Goal: Information Seeking & Learning: Learn about a topic

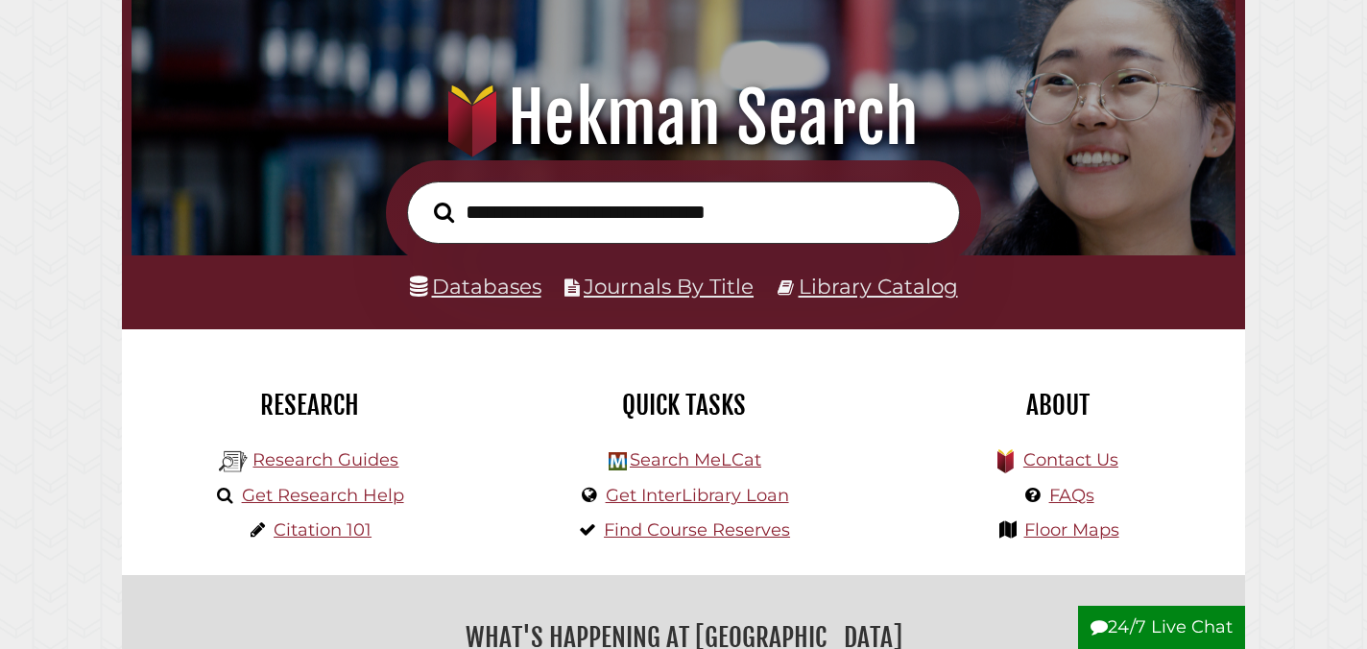
scroll to position [174, 0]
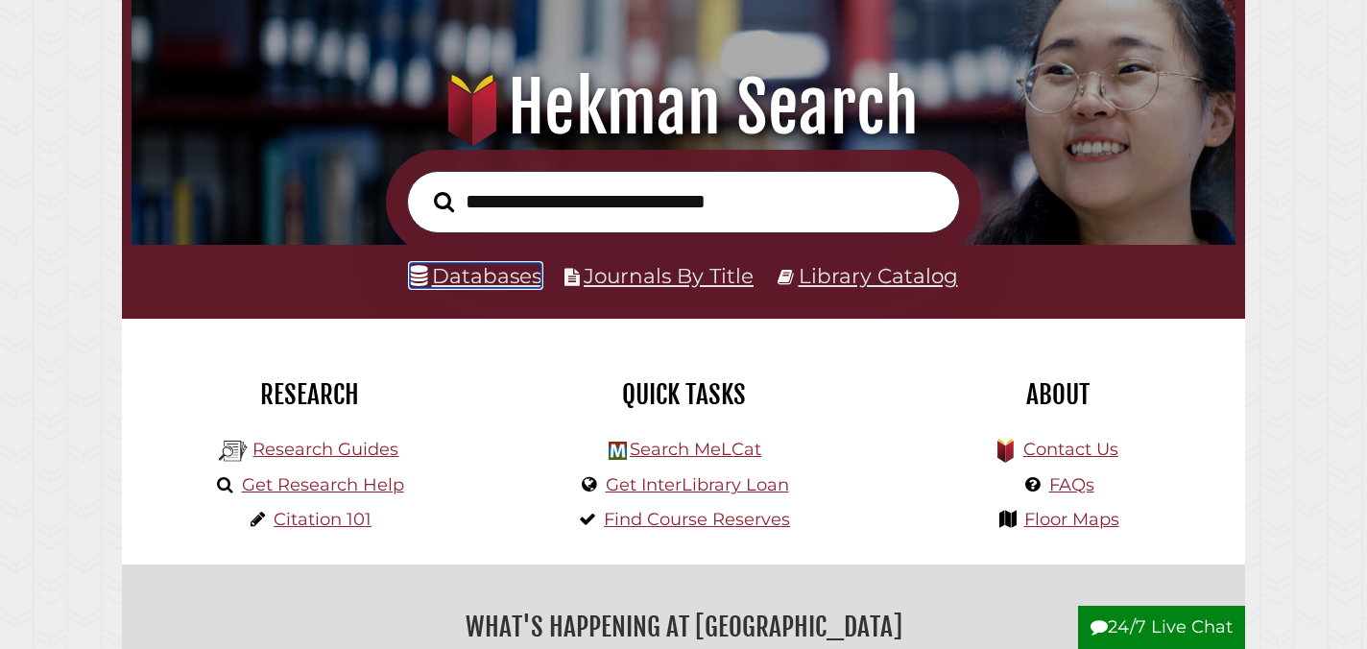
click at [478, 281] on link "Databases" at bounding box center [476, 275] width 132 height 25
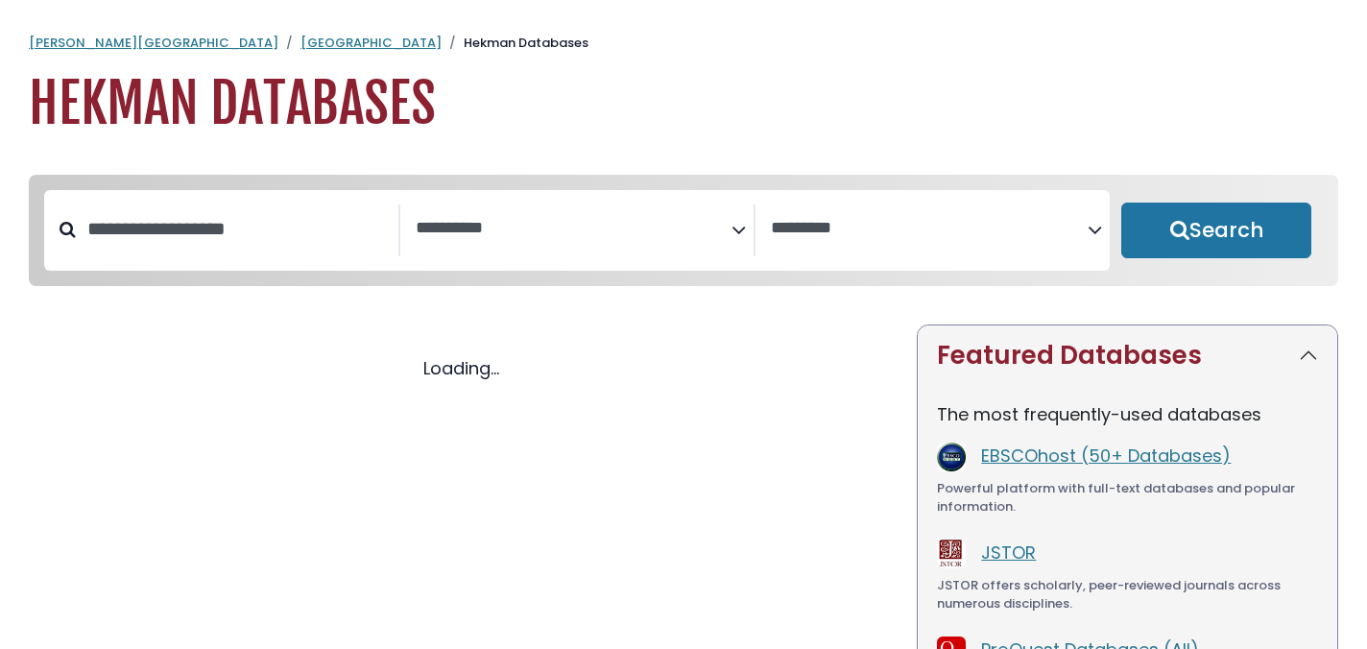
select select "Database Subject Filter"
select select "Database Vendors Filter"
select select "Database Subject Filter"
select select "Database Vendors Filter"
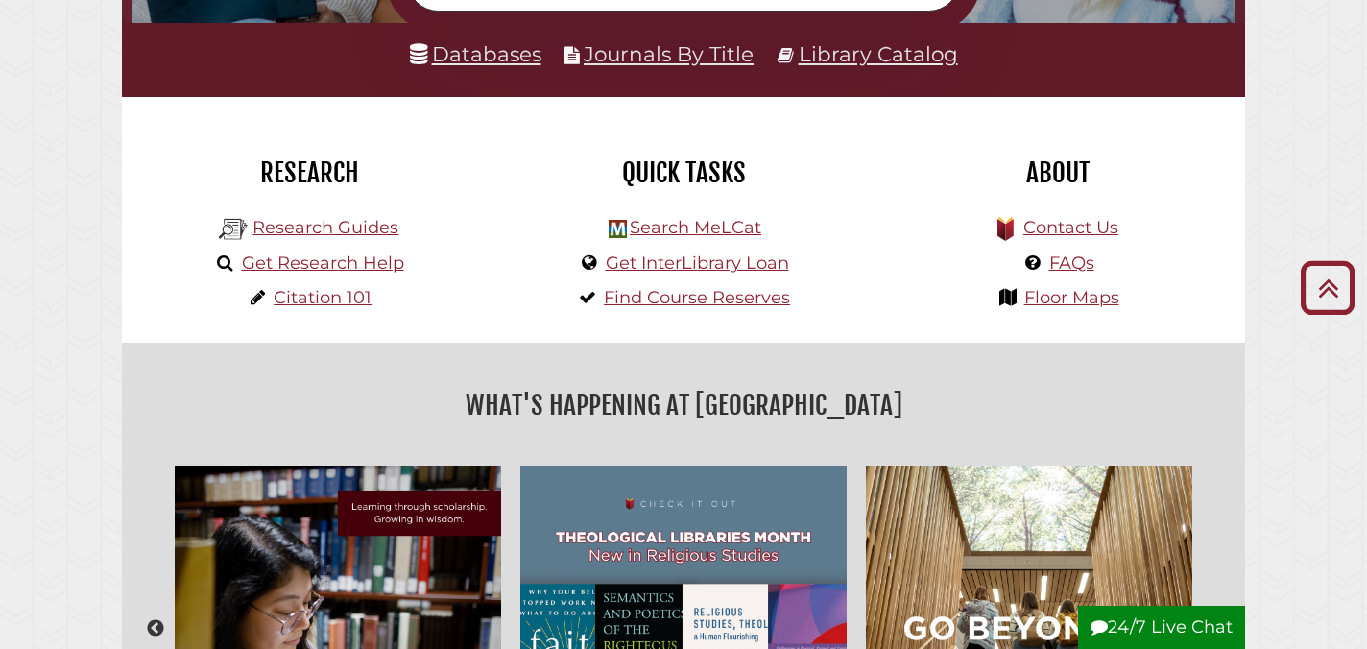
scroll to position [396, 0]
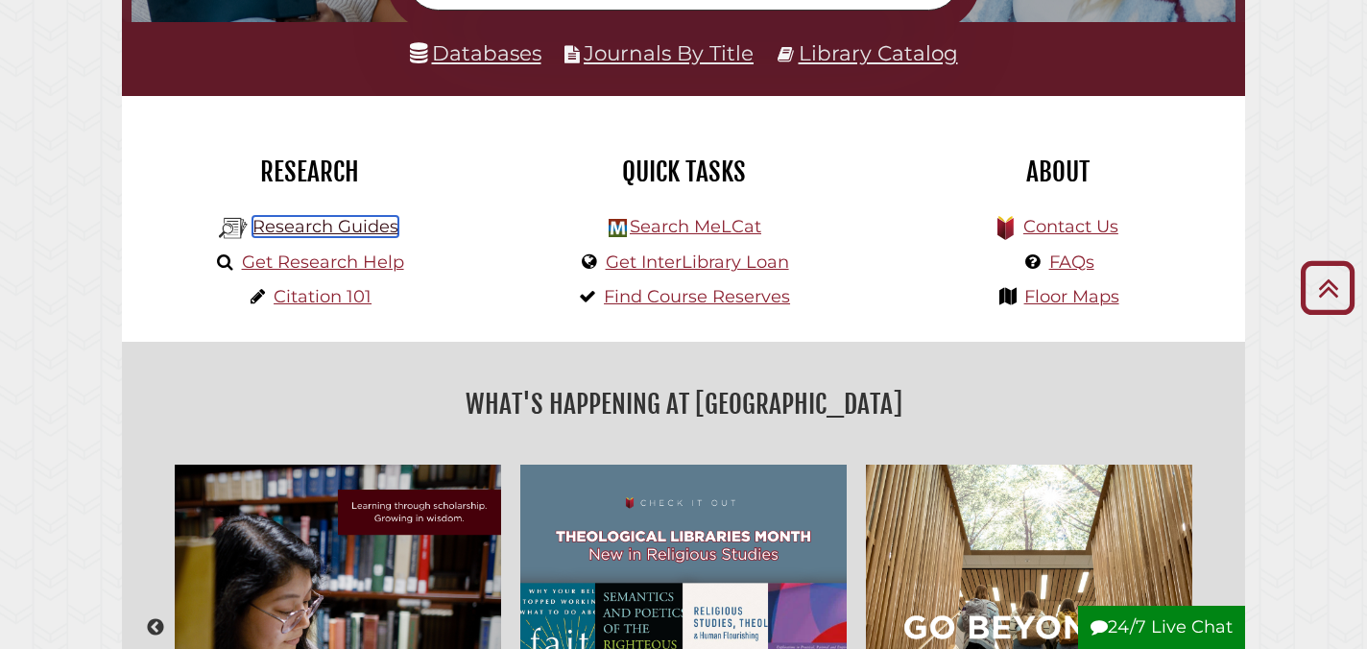
click at [371, 230] on link "Research Guides" at bounding box center [325, 226] width 146 height 21
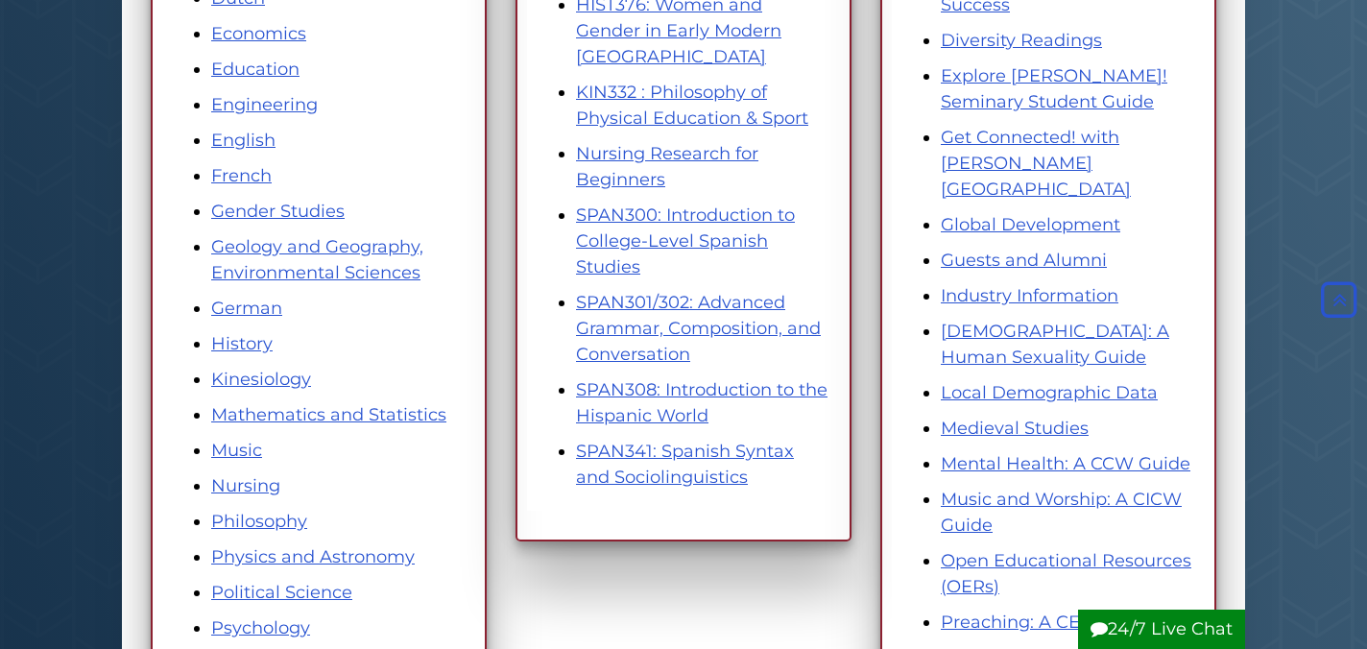
scroll to position [741, 0]
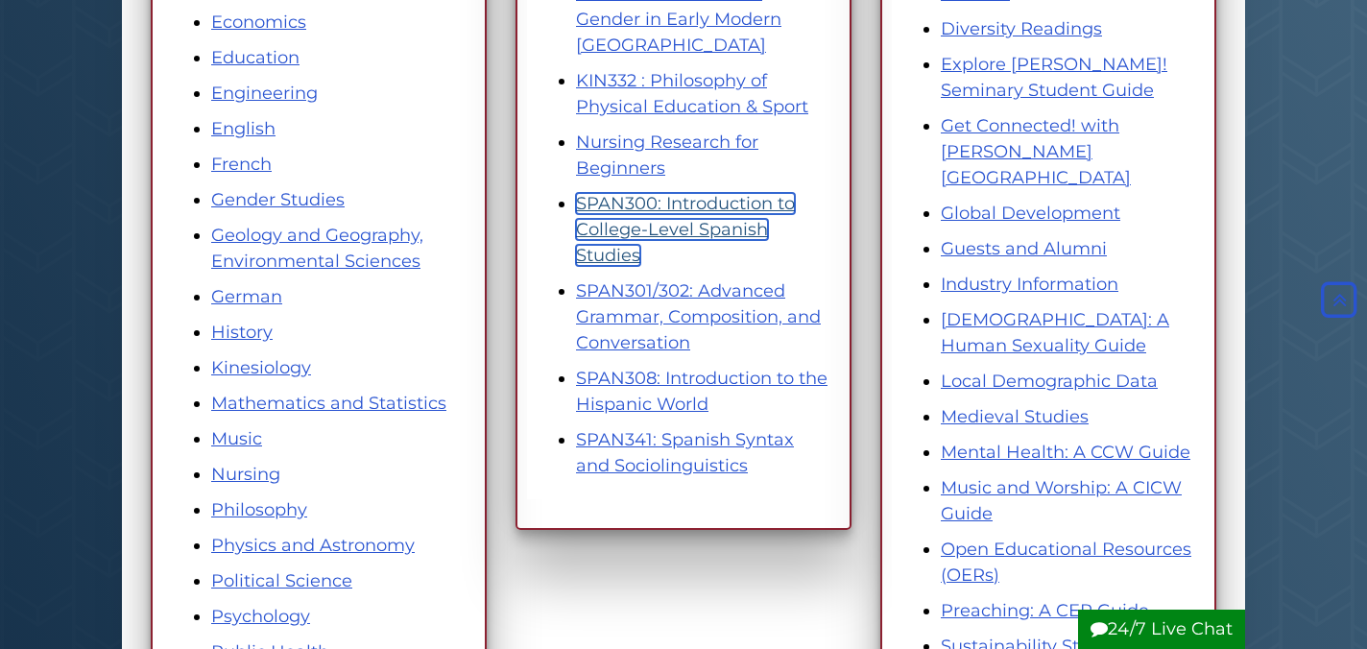
click at [645, 237] on link "SPAN300: Introduction to College-Level Spanish Studies" at bounding box center [685, 229] width 219 height 73
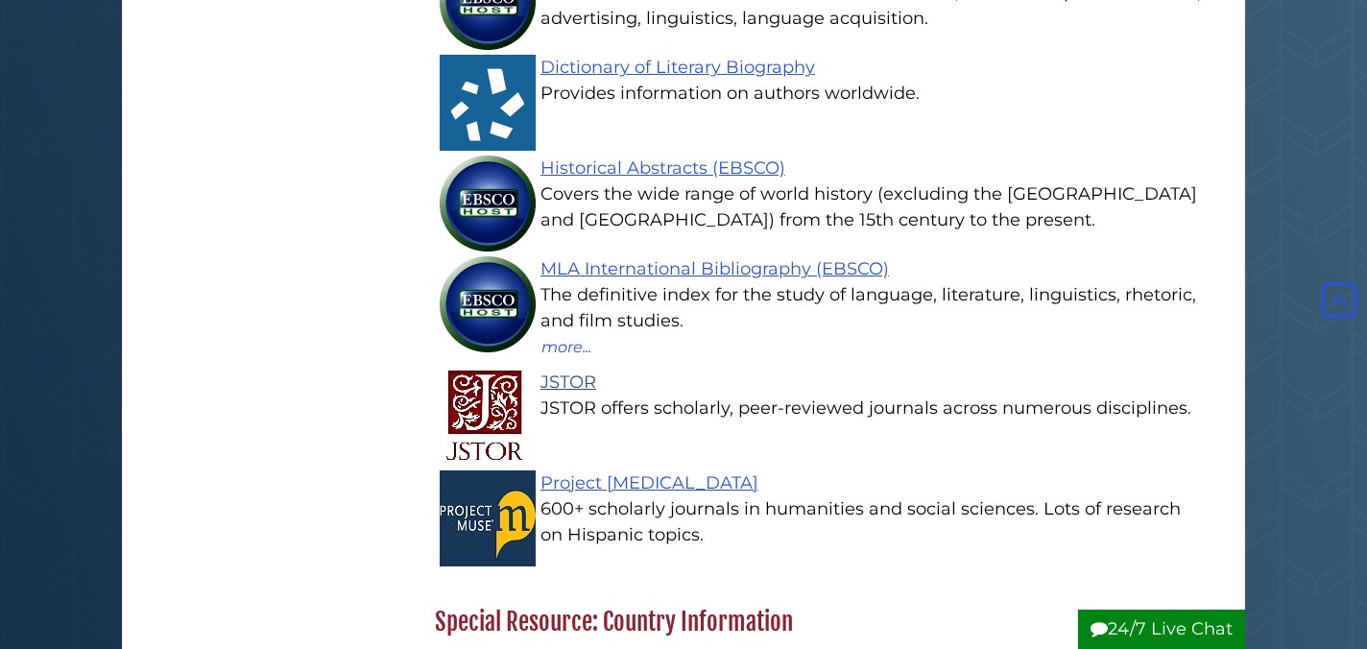
scroll to position [1385, 0]
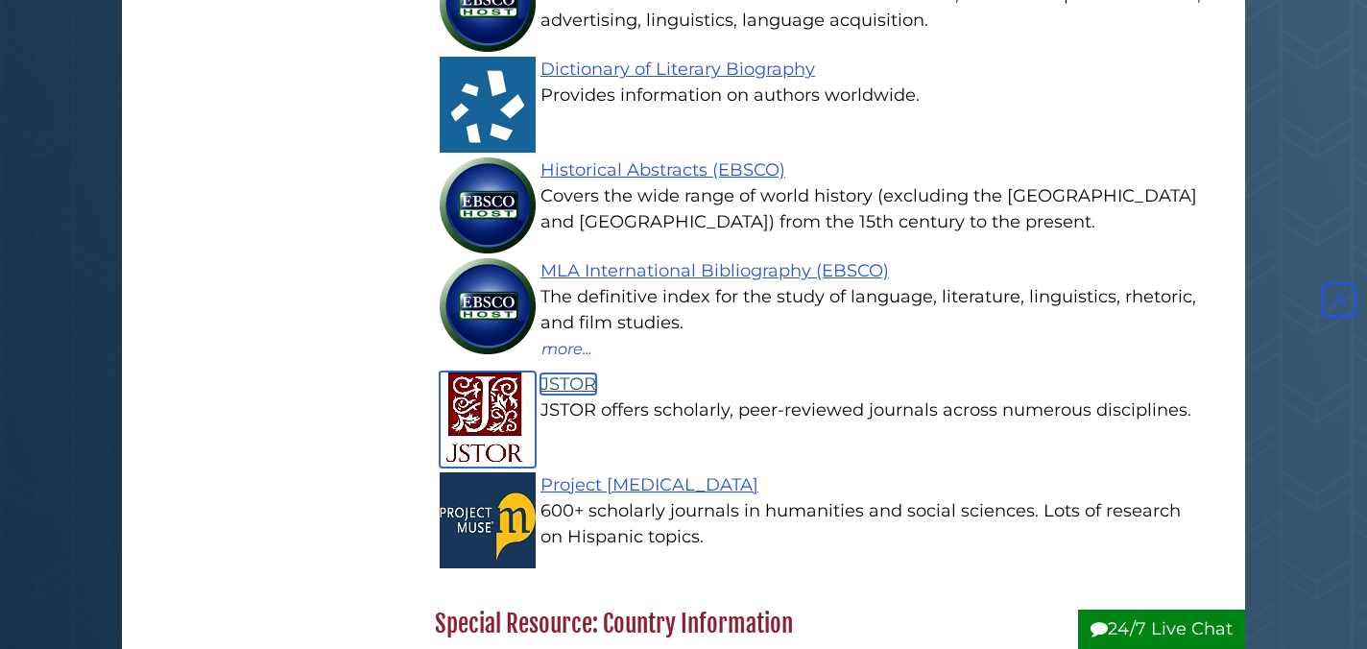
click at [572, 390] on link "JSTOR" at bounding box center [568, 383] width 56 height 21
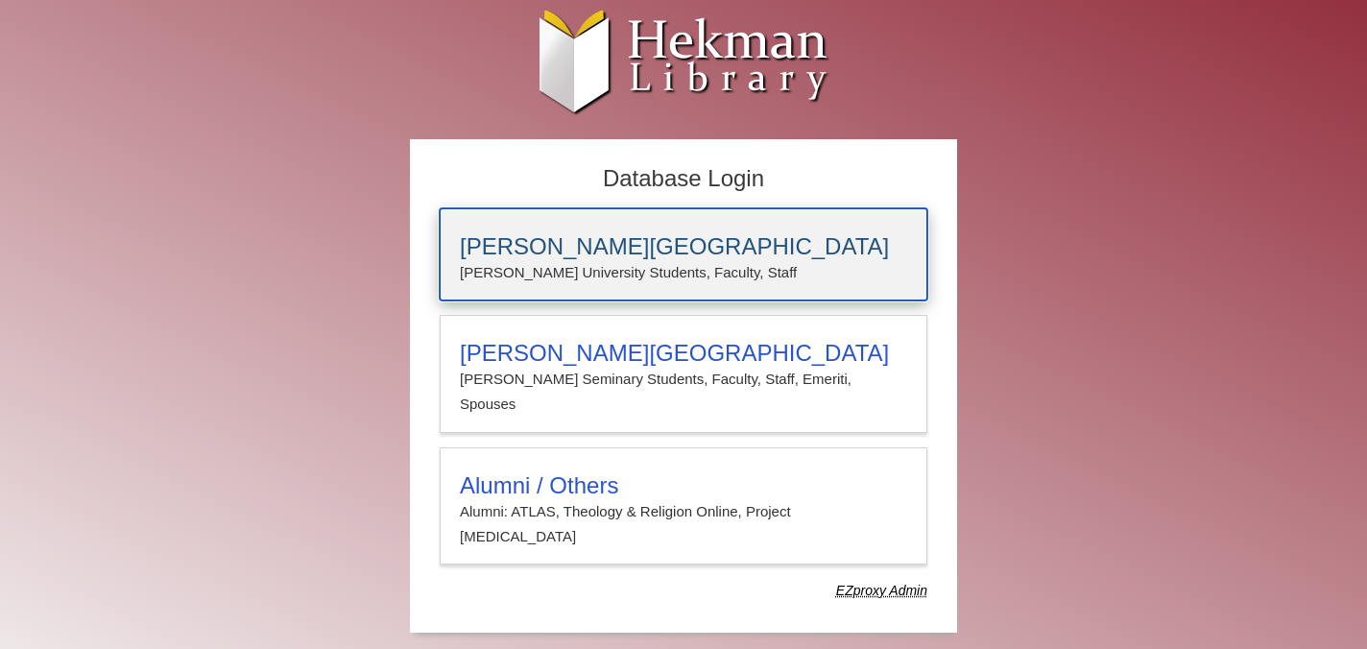
click at [667, 249] on h3 "[PERSON_NAME][GEOGRAPHIC_DATA]" at bounding box center [683, 246] width 447 height 27
click at [556, 267] on p "Calvin University Students, Faculty, Staff" at bounding box center [683, 272] width 447 height 25
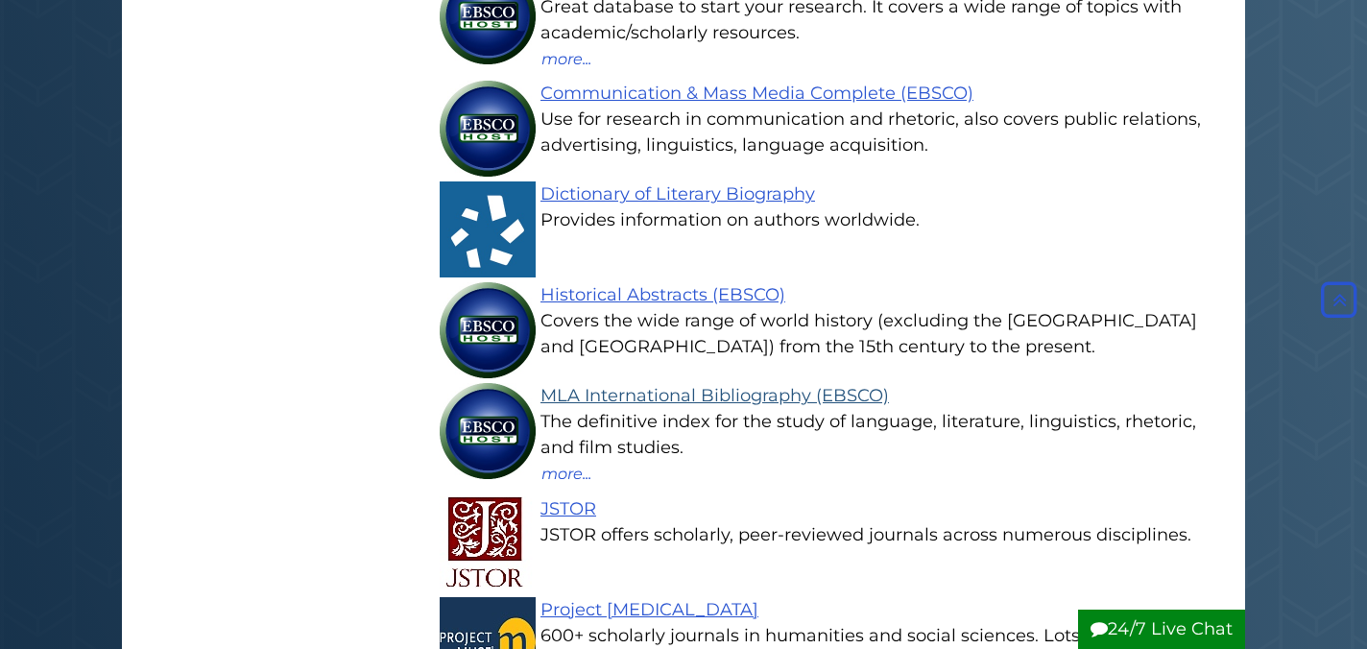
scroll to position [1258, 0]
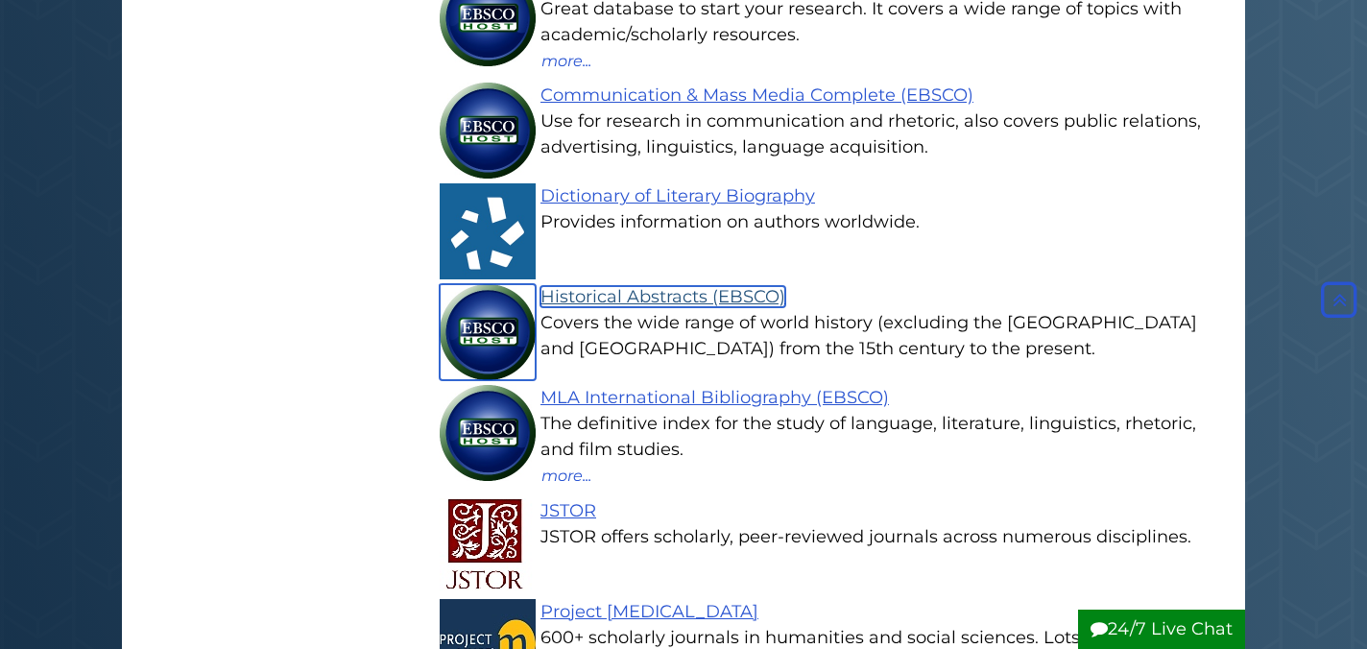
click at [630, 301] on link "Historical Abstracts (EBSCO)" at bounding box center [662, 296] width 245 height 21
click at [631, 301] on link "Historical Abstracts (EBSCO)" at bounding box center [662, 296] width 245 height 21
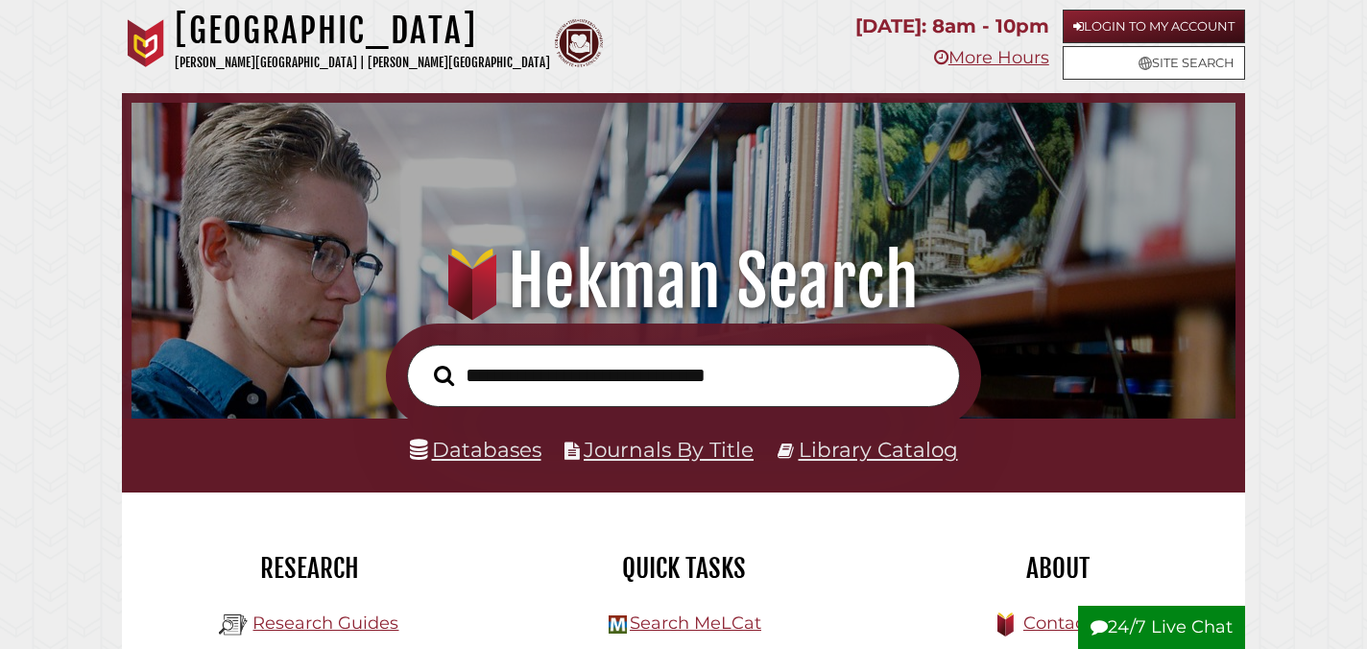
scroll to position [365, 1094]
type input "**********"
click at [424, 360] on button "Search" at bounding box center [443, 376] width 39 height 32
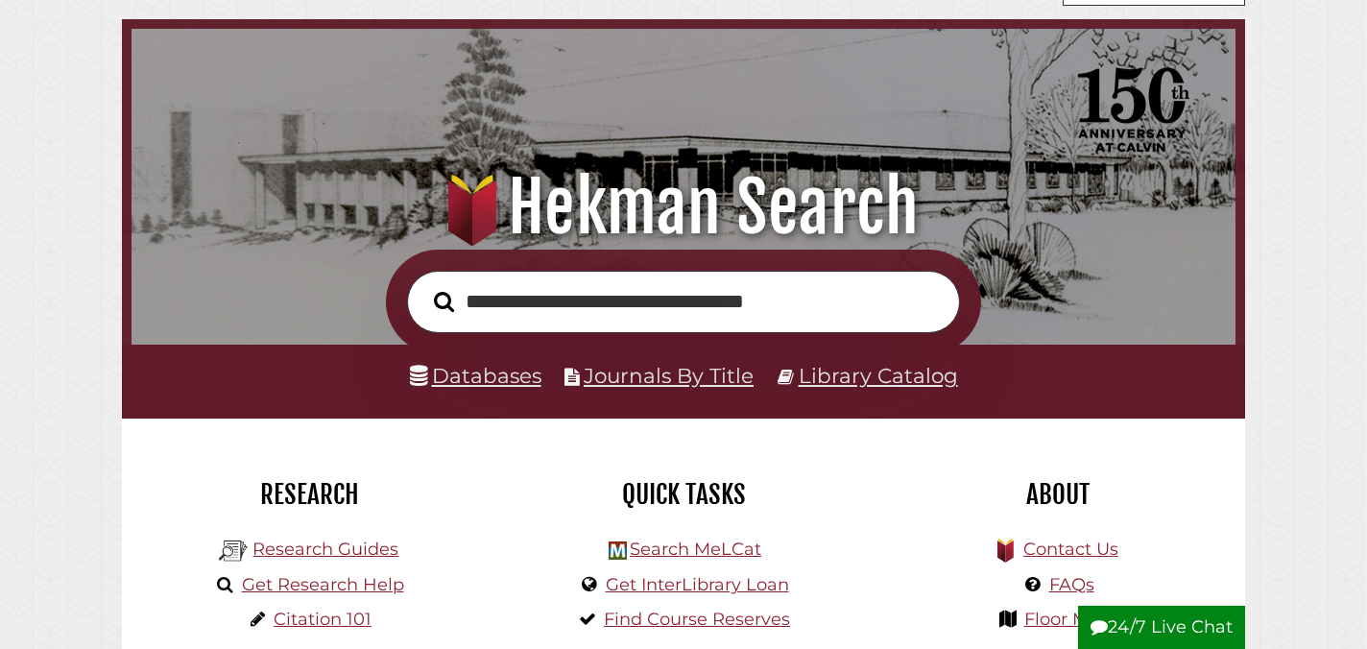
scroll to position [90, 0]
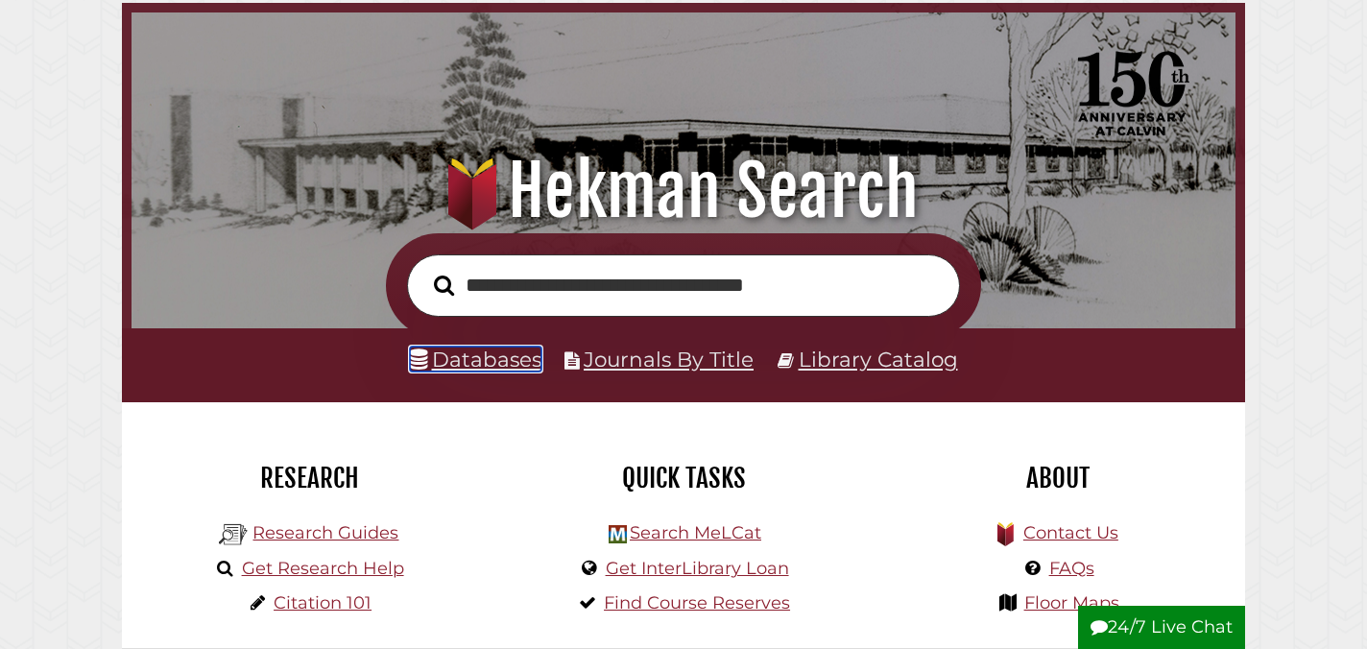
click at [482, 369] on link "Databases" at bounding box center [476, 359] width 132 height 25
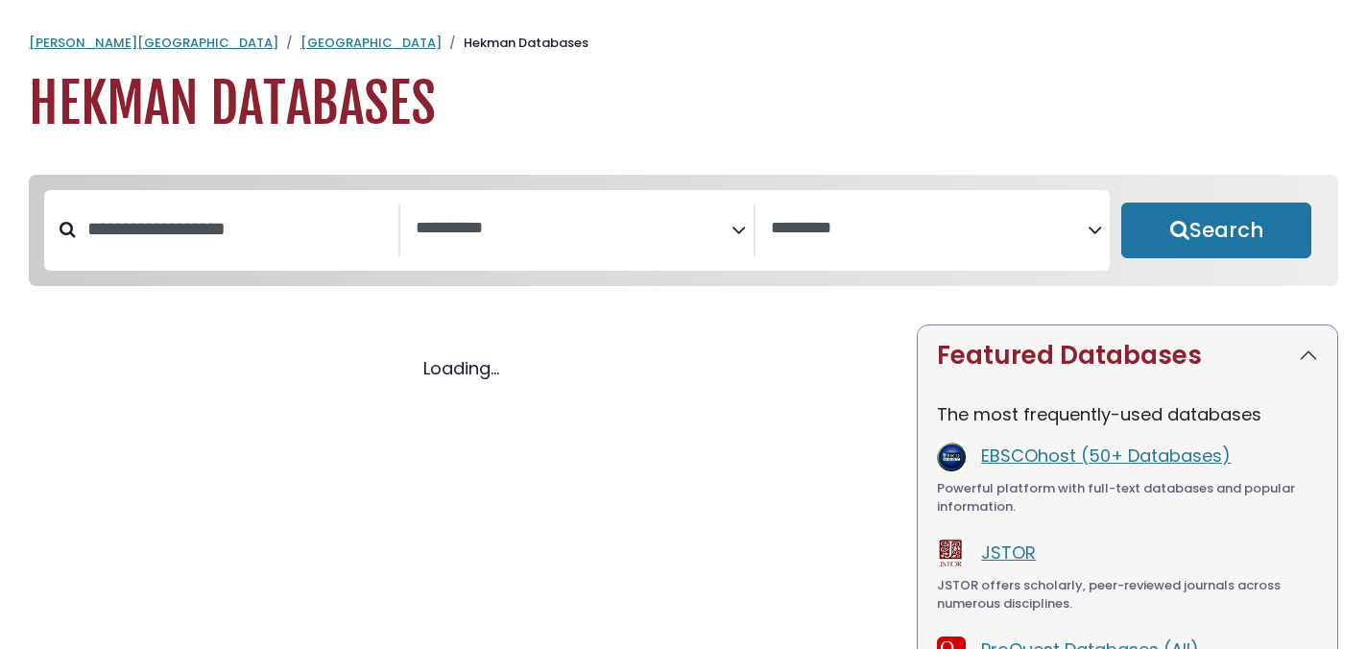
select select "Database Subject Filter"
select select "Database Vendors Filter"
select select "Database Subject Filter"
select select "Database Vendors Filter"
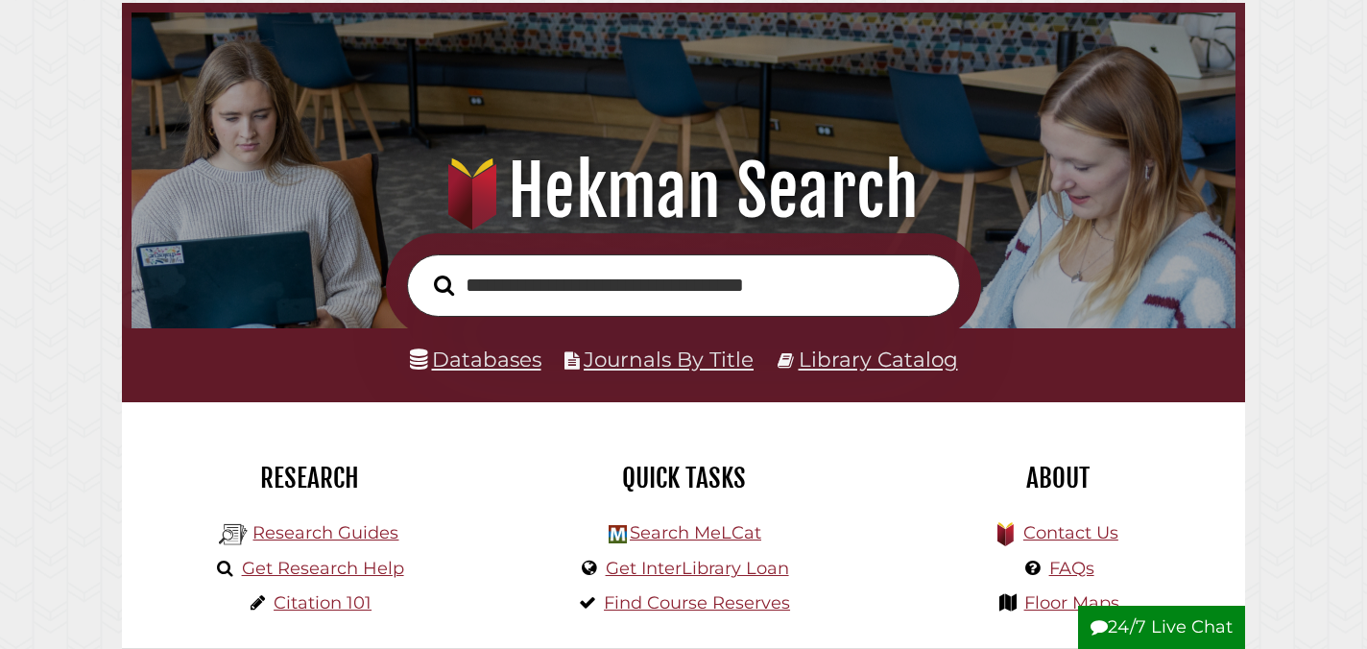
scroll to position [365, 1094]
click at [363, 534] on link "Research Guides" at bounding box center [325, 532] width 146 height 21
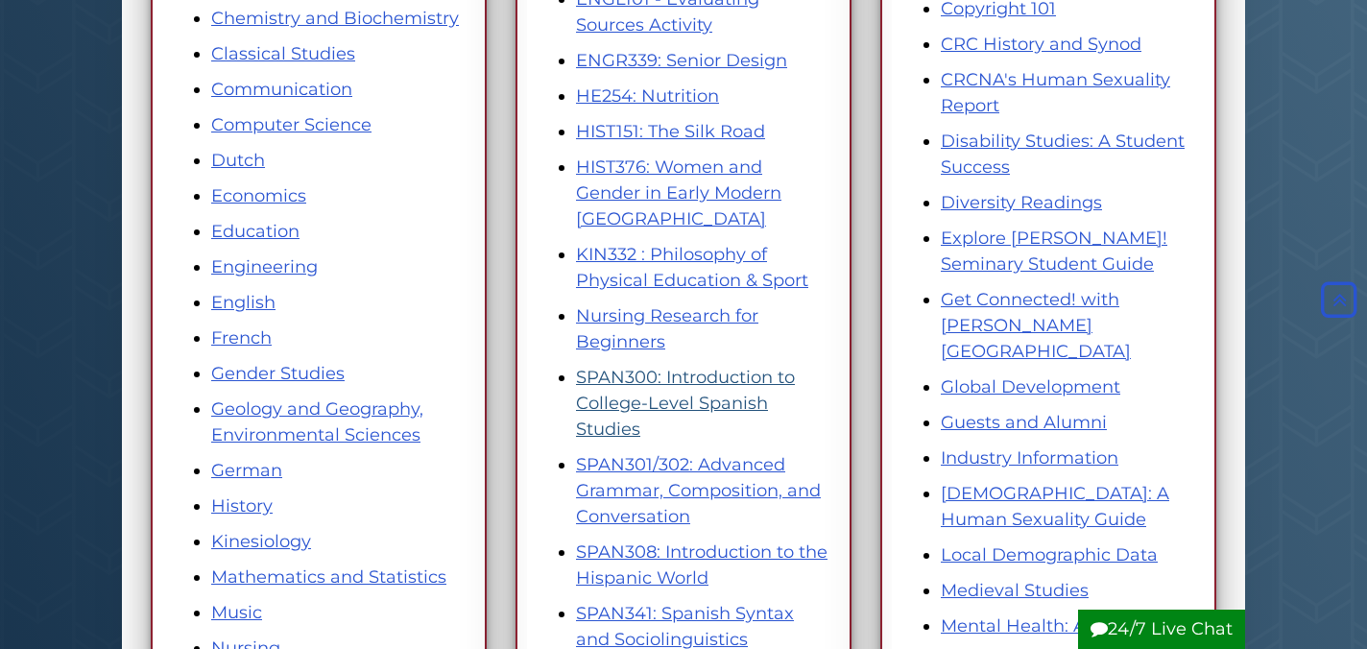
scroll to position [570, 0]
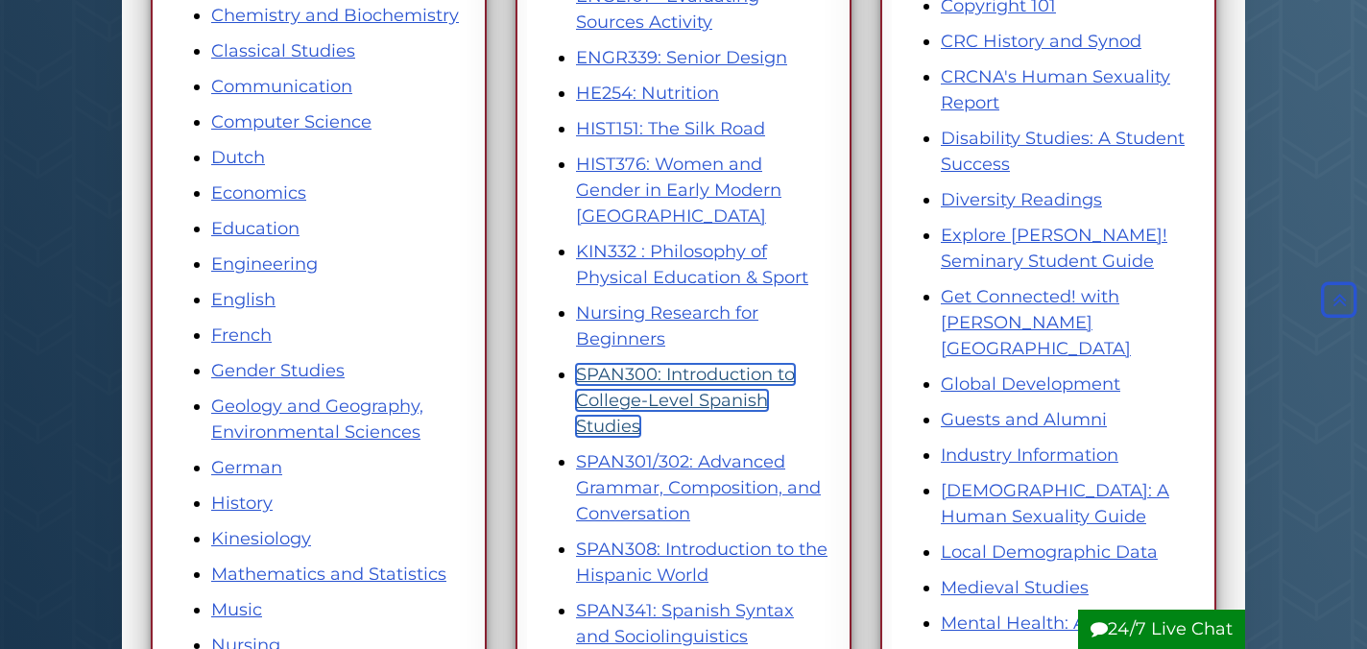
click at [663, 395] on link "SPAN300: Introduction to College-Level Spanish Studies" at bounding box center [685, 400] width 219 height 73
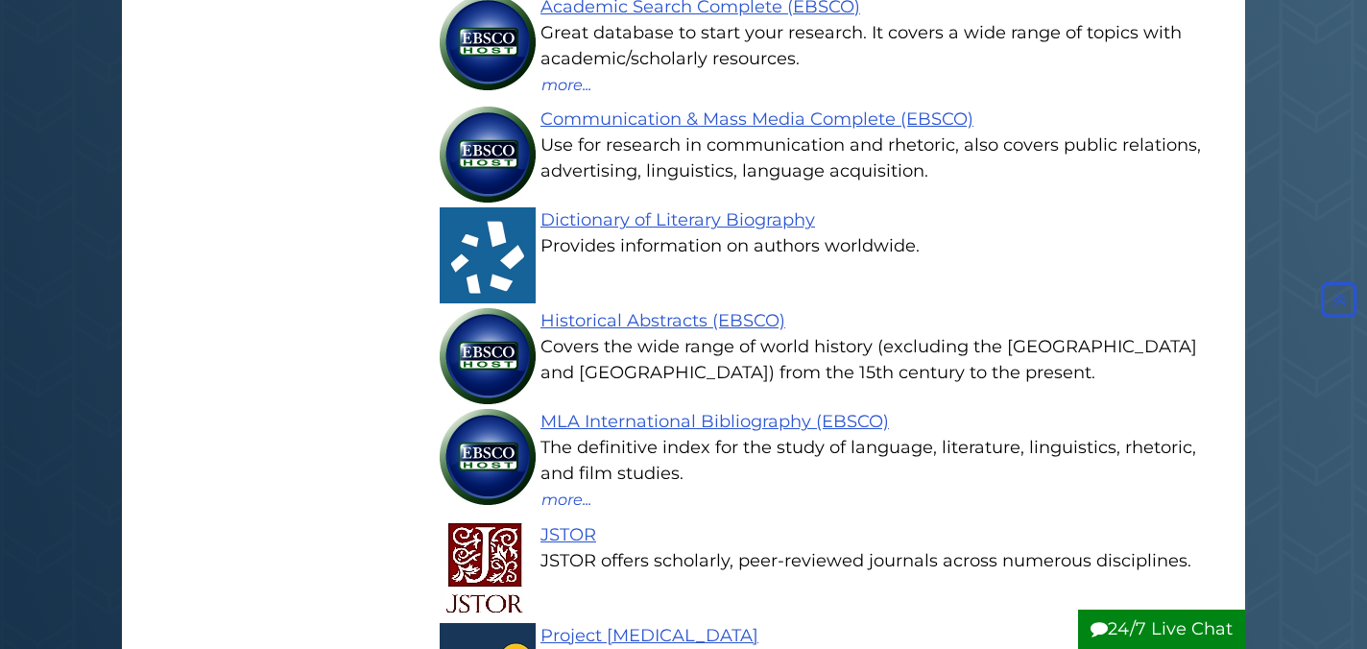
scroll to position [1249, 0]
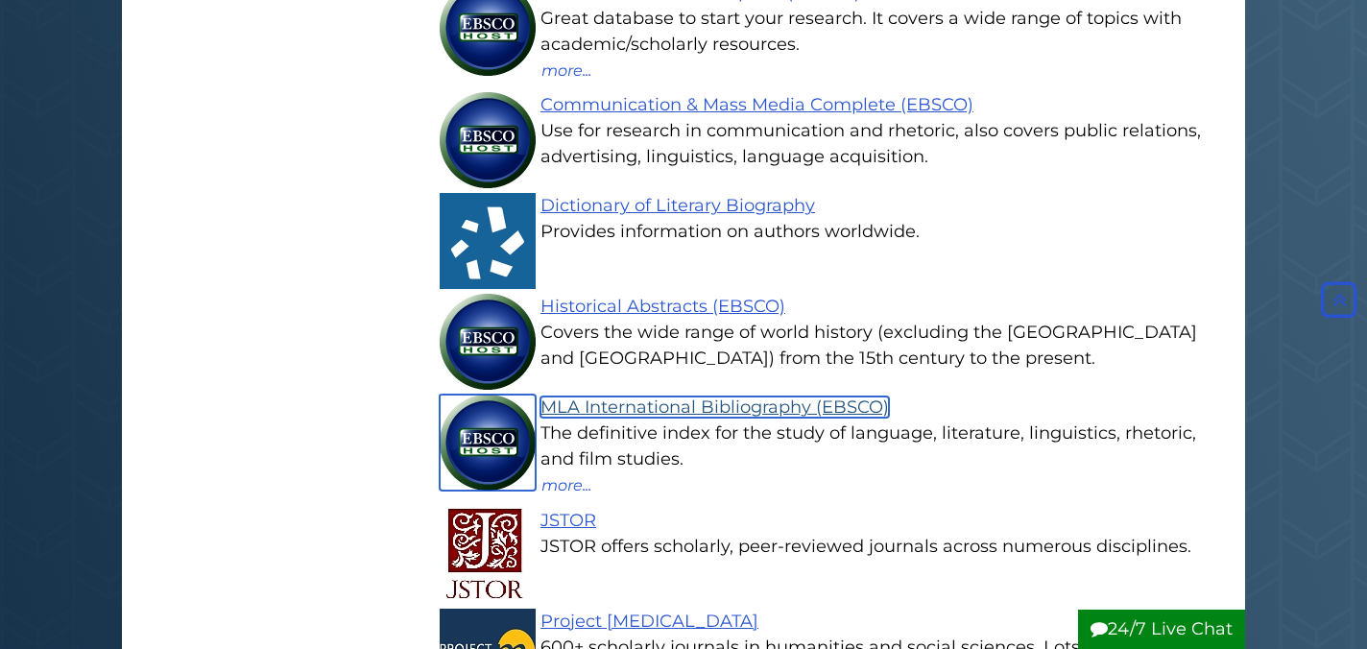
click at [702, 413] on link "MLA International Bibliography (EBSCO)" at bounding box center [714, 406] width 348 height 21
click at [706, 411] on link "MLA International Bibliography (EBSCO)" at bounding box center [714, 406] width 348 height 21
